Goal: Task Accomplishment & Management: Manage account settings

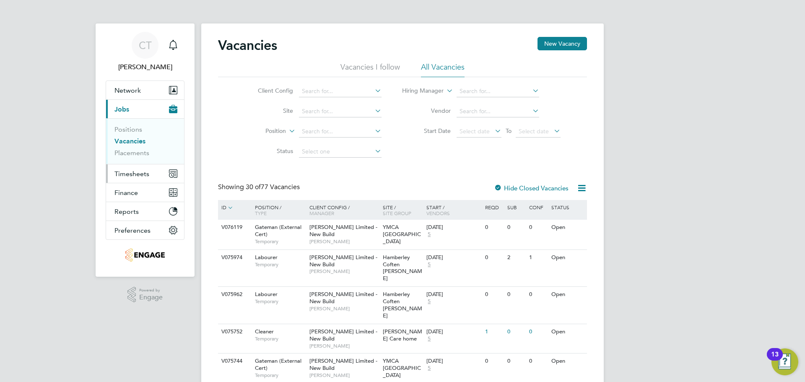
click at [129, 172] on span "Timesheets" at bounding box center [131, 174] width 35 height 8
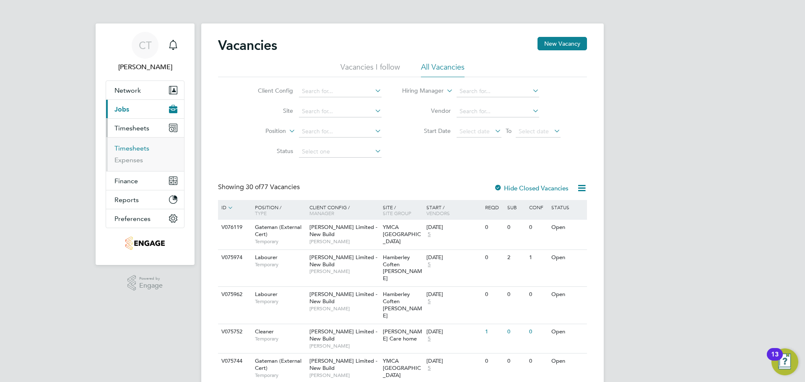
click at [139, 147] on link "Timesheets" at bounding box center [131, 148] width 35 height 8
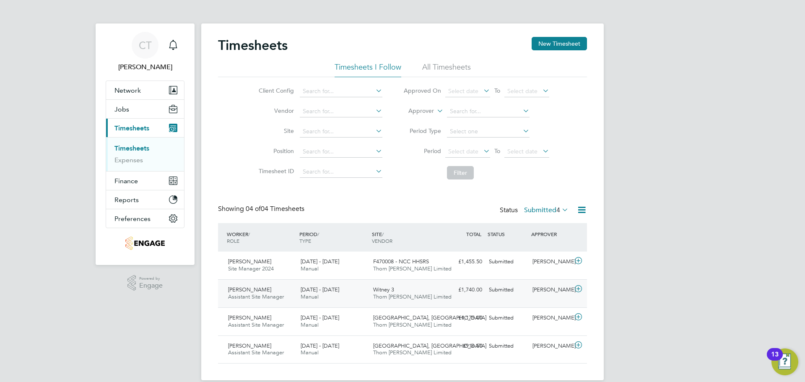
click at [244, 288] on span "[PERSON_NAME]" at bounding box center [249, 289] width 43 height 7
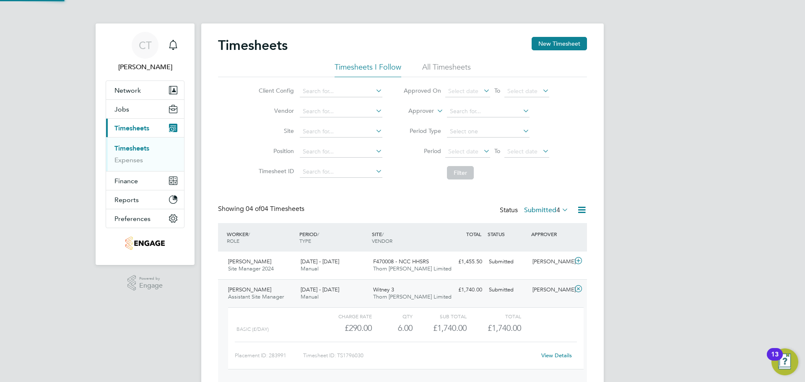
scroll to position [14, 82]
click at [555, 287] on div "[PERSON_NAME]" at bounding box center [551, 290] width 44 height 14
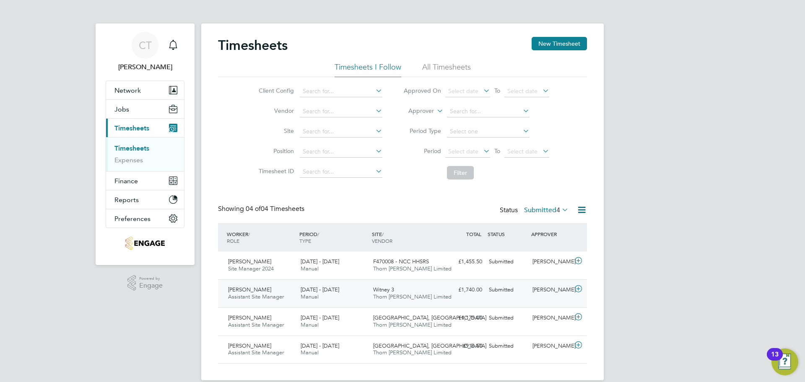
click at [255, 295] on span "Assistant Site Manager" at bounding box center [256, 296] width 56 height 7
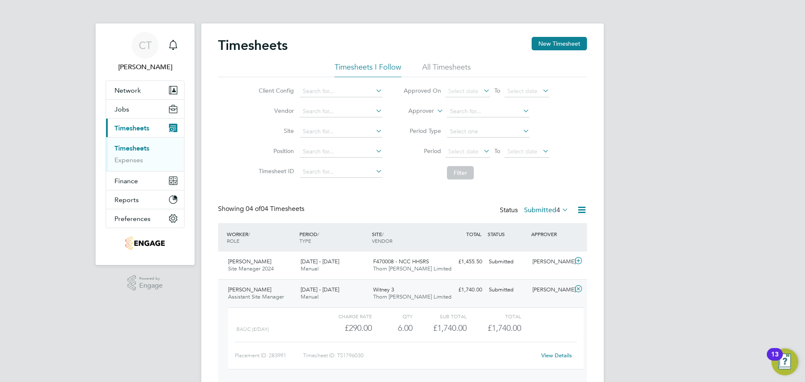
click at [544, 205] on div "Status Submitted 4" at bounding box center [535, 211] width 70 height 12
click at [545, 207] on label "Submitted 4" at bounding box center [546, 210] width 44 height 8
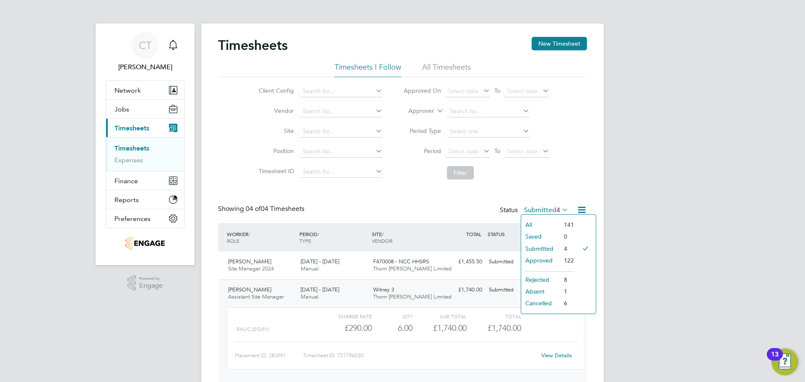
click at [533, 260] on li "Approved" at bounding box center [540, 260] width 39 height 12
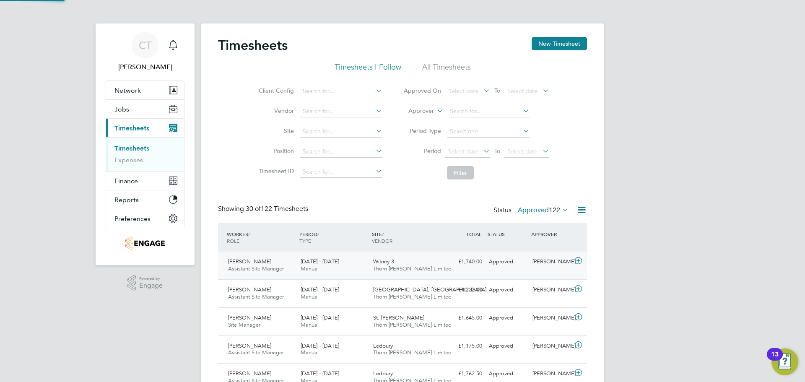
scroll to position [4, 4]
click at [577, 260] on icon at bounding box center [578, 260] width 10 height 7
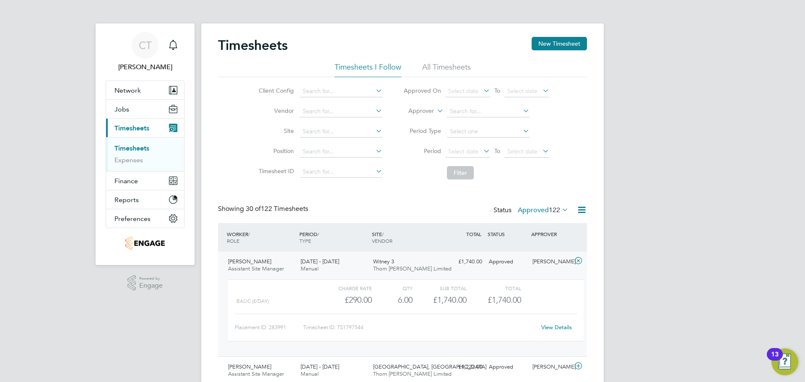
click at [556, 324] on link "View Details" at bounding box center [556, 327] width 31 height 7
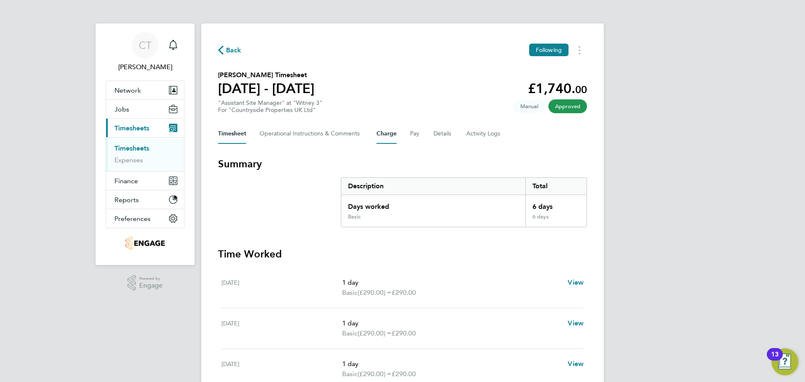
click at [388, 137] on button "Charge" at bounding box center [386, 134] width 20 height 20
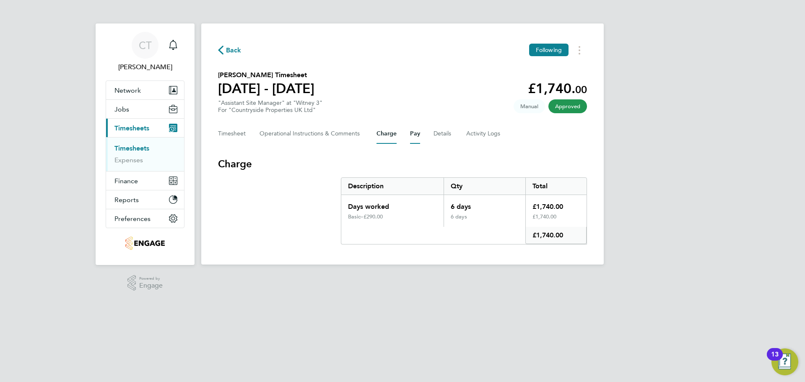
click at [411, 134] on button "Pay" at bounding box center [415, 134] width 10 height 20
click at [445, 133] on button "Details" at bounding box center [442, 134] width 19 height 20
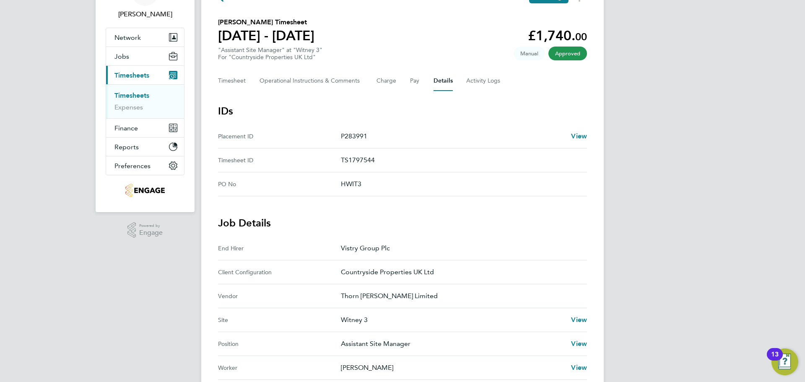
scroll to position [42, 0]
